Goal: Navigation & Orientation: Understand site structure

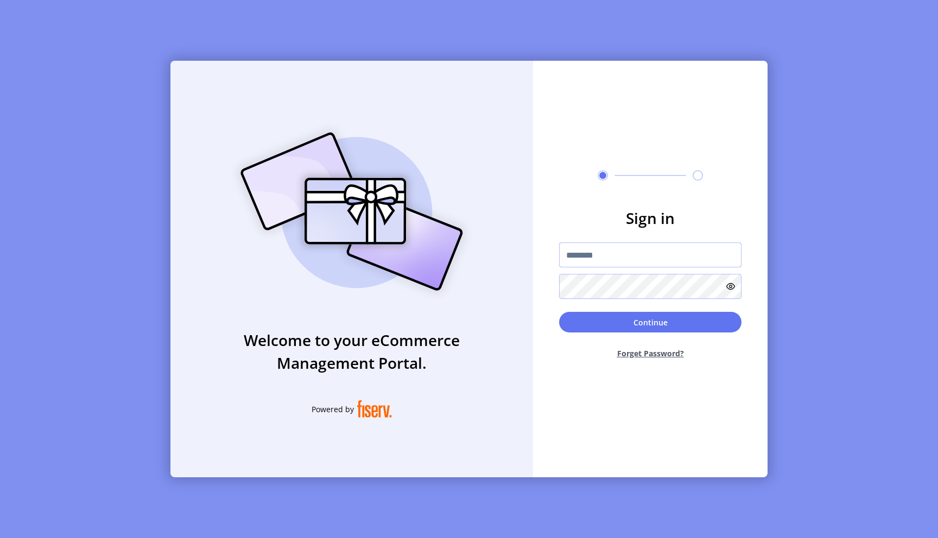
click at [596, 262] on input "text" at bounding box center [650, 255] width 182 height 25
type input "**********"
click at [559, 312] on button "Continue" at bounding box center [650, 322] width 182 height 21
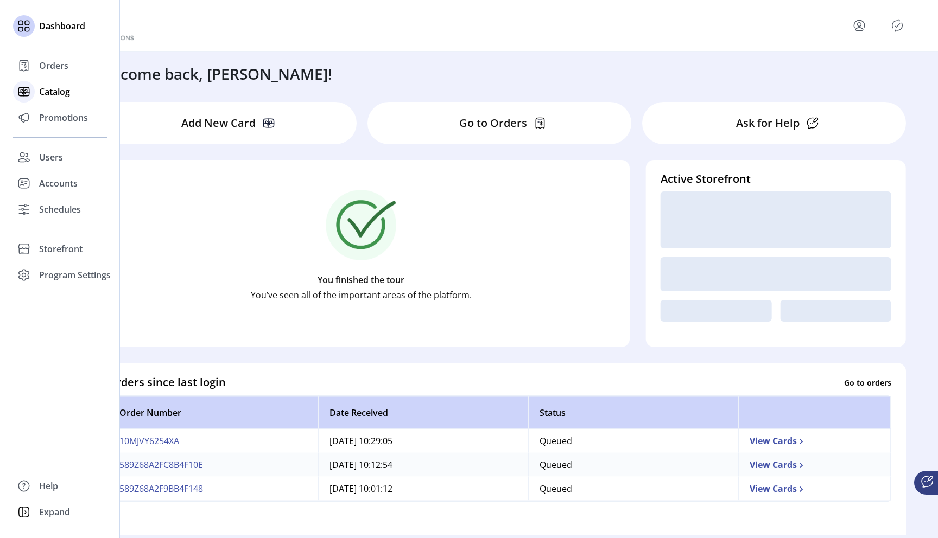
click at [58, 95] on span "Catalog" at bounding box center [54, 91] width 31 height 13
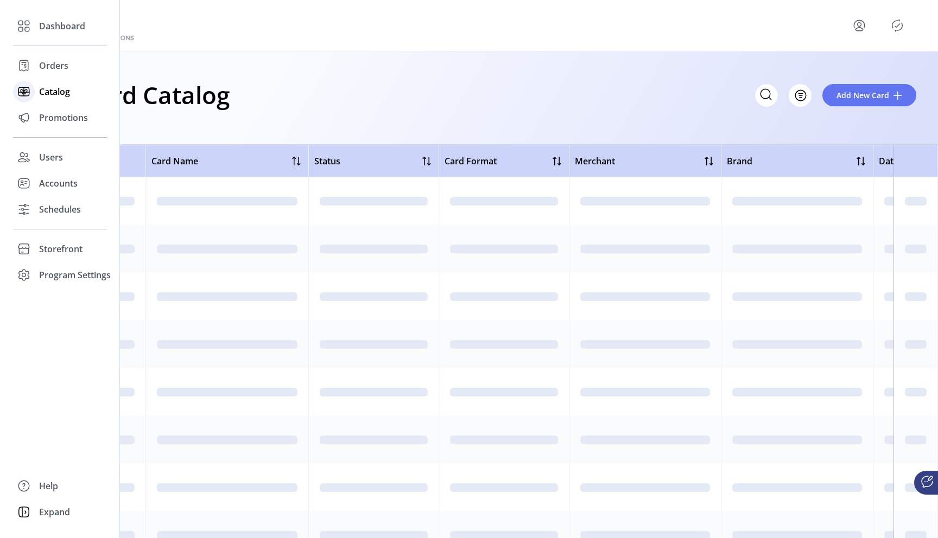
click at [55, 98] on span "Catalog" at bounding box center [54, 91] width 31 height 13
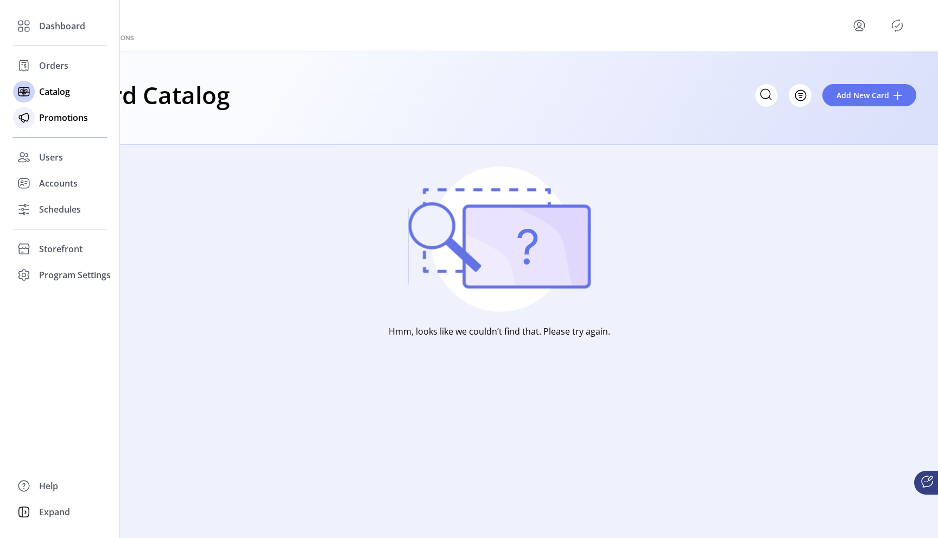
click at [63, 121] on span "Promotions" at bounding box center [63, 117] width 49 height 13
click at [52, 165] on div "Users" at bounding box center [60, 157] width 94 height 26
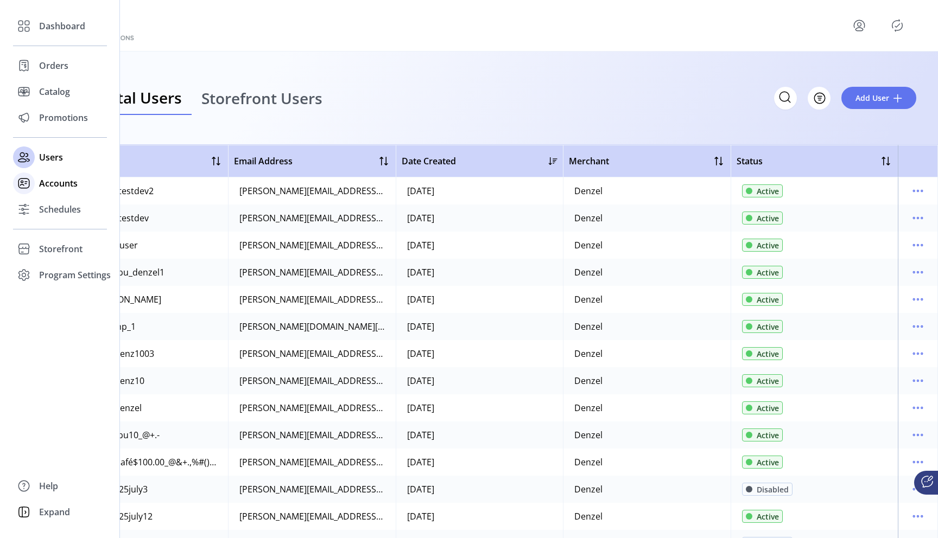
click at [66, 185] on span "Accounts" at bounding box center [58, 183] width 39 height 13
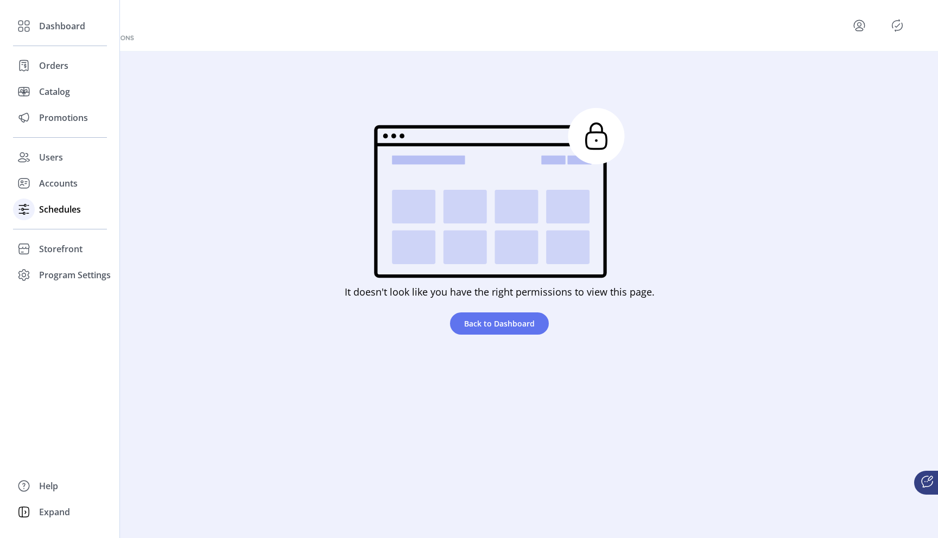
click at [66, 211] on span "Schedules" at bounding box center [60, 209] width 42 height 13
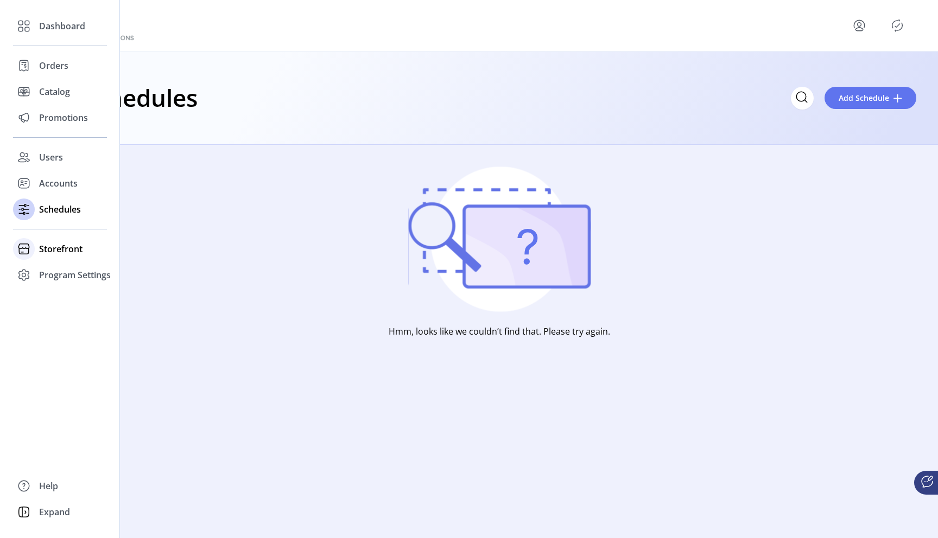
click at [45, 247] on span "Storefront" at bounding box center [60, 249] width 43 height 13
click at [67, 271] on span "Configuration" at bounding box center [67, 270] width 57 height 13
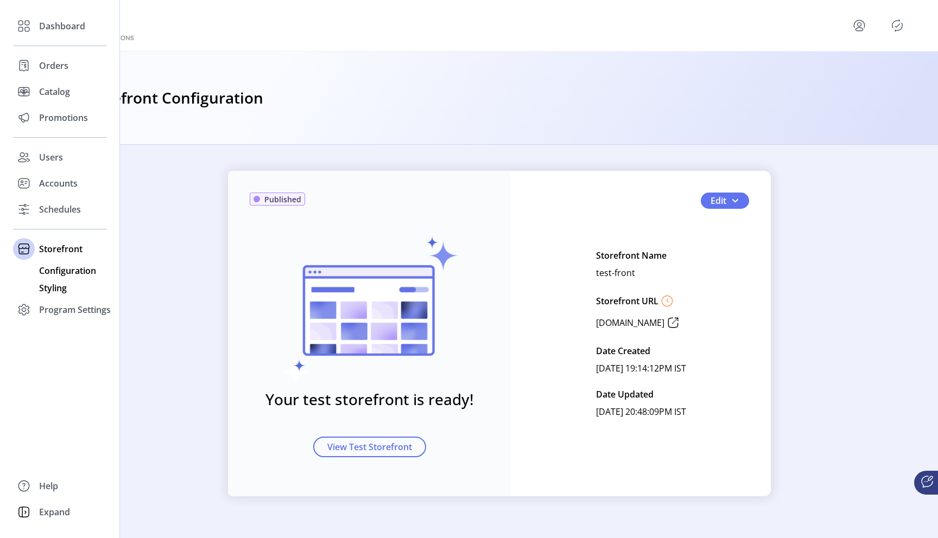
click at [65, 293] on span "Styling" at bounding box center [53, 288] width 28 height 13
